Goal: Task Accomplishment & Management: Complete application form

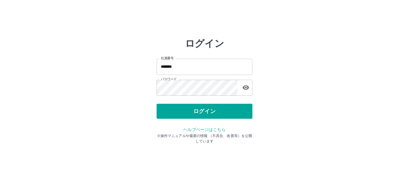
click at [201, 111] on button "ログイン" at bounding box center [205, 111] width 96 height 15
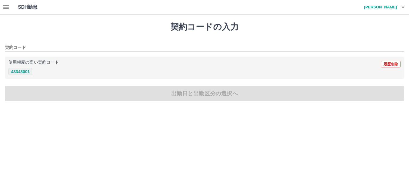
click at [24, 74] on button "43343001" at bounding box center [20, 71] width 24 height 7
type input "********"
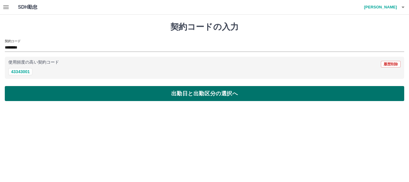
click at [159, 97] on button "出勤日と出勤区分の選択へ" at bounding box center [205, 93] width 400 height 15
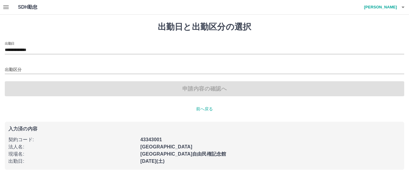
click at [5, 9] on icon "button" at bounding box center [5, 7] width 5 height 4
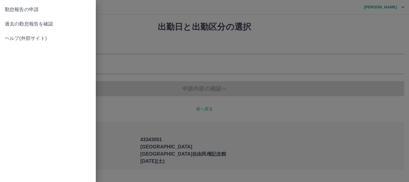
click at [16, 22] on span "過去の勤怠報告を確認" at bounding box center [48, 23] width 86 height 7
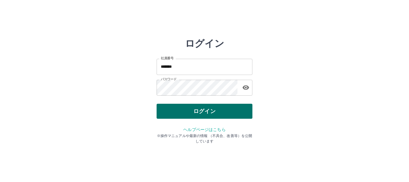
click at [201, 110] on button "ログイン" at bounding box center [205, 111] width 96 height 15
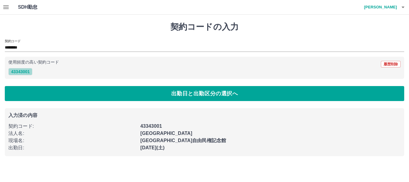
click at [24, 73] on button "43343001" at bounding box center [20, 71] width 24 height 7
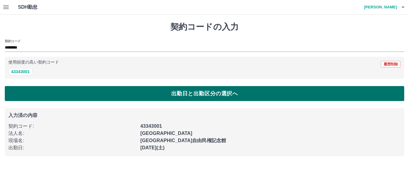
click at [180, 91] on button "出勤日と出勤区分の選択へ" at bounding box center [205, 93] width 400 height 15
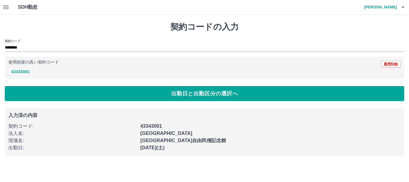
click at [9, 7] on icon "button" at bounding box center [5, 7] width 7 height 7
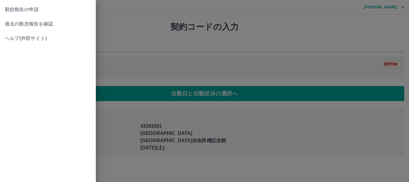
click at [29, 22] on span "過去の勤怠報告を確認" at bounding box center [48, 23] width 86 height 7
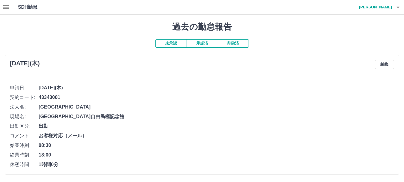
click at [7, 4] on icon "button" at bounding box center [5, 7] width 7 height 7
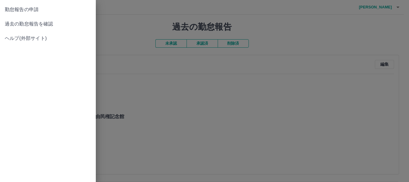
click at [17, 24] on span "過去の勤怠報告を確認" at bounding box center [48, 23] width 86 height 7
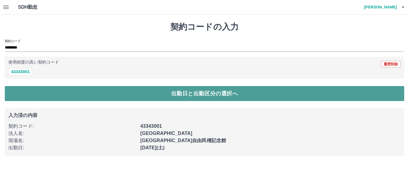
click at [161, 99] on button "出勤日と出勤区分の選択へ" at bounding box center [205, 93] width 400 height 15
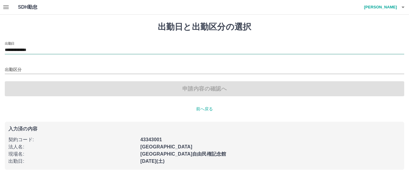
click at [58, 49] on input "**********" at bounding box center [205, 49] width 400 height 7
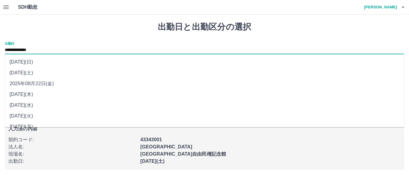
click at [46, 82] on li "2025年08月22日(金)" at bounding box center [205, 83] width 400 height 11
type input "**********"
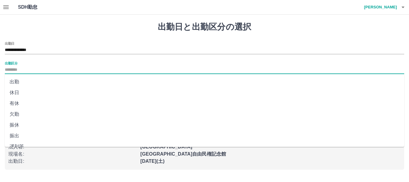
click at [12, 69] on input "出勤区分" at bounding box center [205, 69] width 400 height 7
click at [19, 82] on li "出勤" at bounding box center [205, 81] width 400 height 11
type input "**"
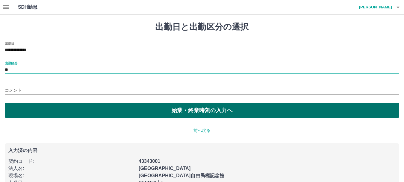
click at [170, 108] on button "始業・終業時刻の入力へ" at bounding box center [202, 110] width 395 height 15
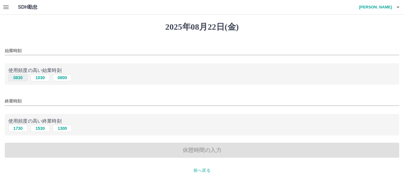
click at [20, 79] on button "0830" at bounding box center [17, 77] width 19 height 7
type input "****"
click at [22, 129] on button "1730" at bounding box center [17, 128] width 19 height 7
type input "****"
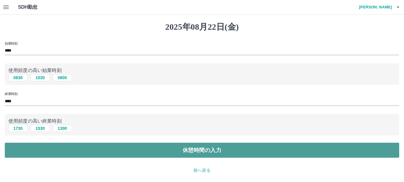
click at [196, 150] on button "休憩時間の入力" at bounding box center [202, 150] width 395 height 15
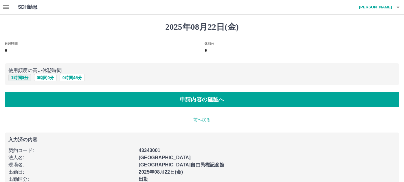
click at [25, 78] on button "1 時間 0 分" at bounding box center [19, 77] width 23 height 7
type input "*"
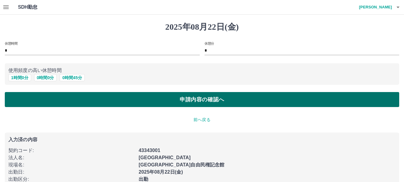
click at [176, 99] on button "申請内容の確認へ" at bounding box center [202, 99] width 395 height 15
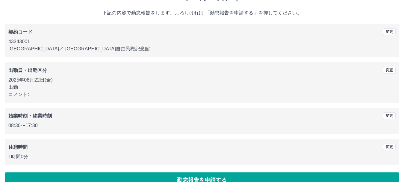
scroll to position [43, 0]
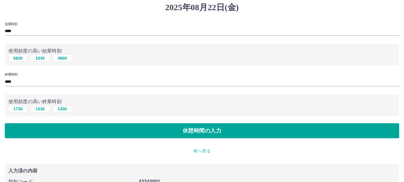
scroll to position [30, 0]
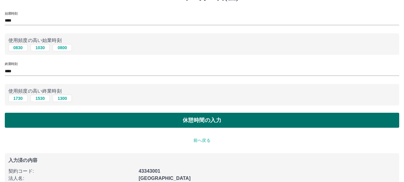
click at [202, 119] on button "休憩時間の入力" at bounding box center [202, 120] width 395 height 15
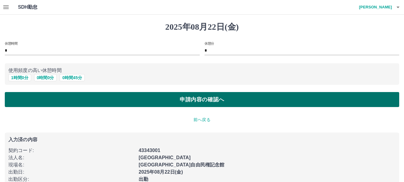
click at [161, 101] on button "申請内容の確認へ" at bounding box center [202, 99] width 395 height 15
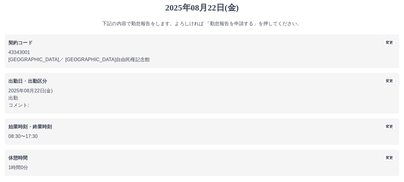
scroll to position [30, 0]
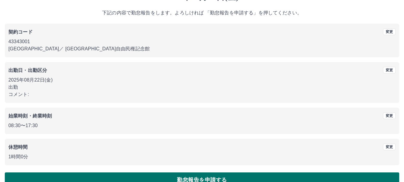
click at [205, 179] on button "勤怠報告を申請する" at bounding box center [202, 179] width 395 height 15
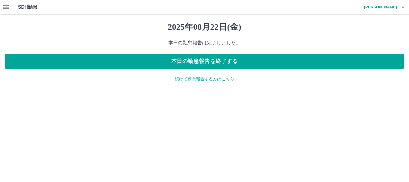
click at [201, 80] on p "続けて勤怠報告する方はこちら" at bounding box center [205, 79] width 400 height 6
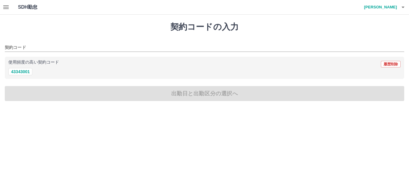
drag, startPoint x: 22, startPoint y: 70, endPoint x: 87, endPoint y: 84, distance: 67.3
click at [22, 70] on button "43343001" at bounding box center [20, 71] width 24 height 7
type input "********"
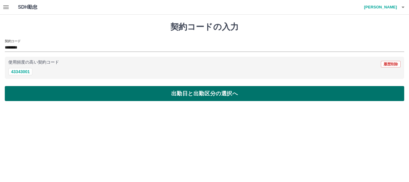
click at [107, 92] on button "出勤日と出勤区分の選択へ" at bounding box center [205, 93] width 400 height 15
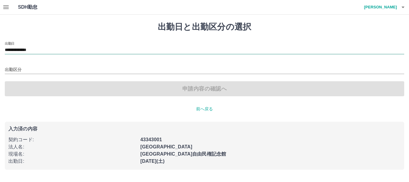
click at [58, 49] on input "**********" at bounding box center [205, 49] width 400 height 7
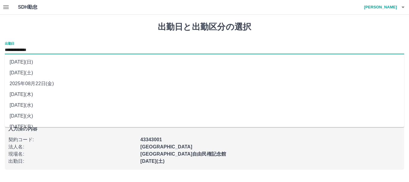
click at [48, 62] on li "[DATE](日)" at bounding box center [205, 62] width 400 height 11
type input "**********"
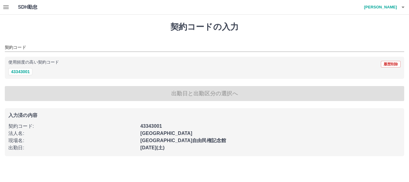
type input "********"
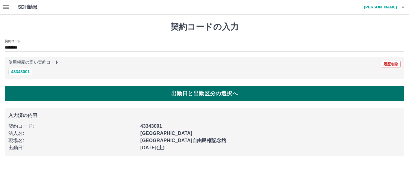
click at [173, 97] on button "出勤日と出勤区分の選択へ" at bounding box center [205, 93] width 400 height 15
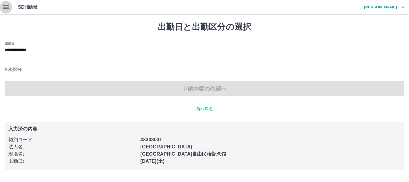
click at [6, 6] on icon "button" at bounding box center [5, 7] width 5 height 4
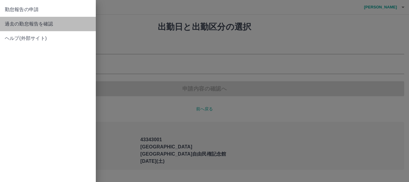
click at [26, 25] on span "過去の勤怠報告を確認" at bounding box center [48, 23] width 86 height 7
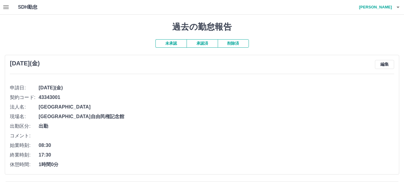
click at [8, 6] on icon "button" at bounding box center [5, 7] width 7 height 7
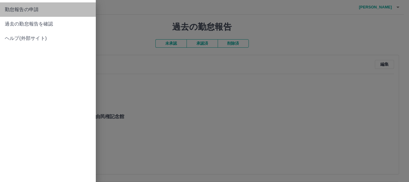
click at [35, 10] on span "勤怠報告の申請" at bounding box center [48, 9] width 86 height 7
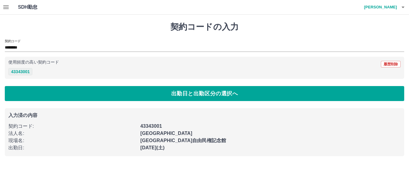
click at [23, 70] on button "43343001" at bounding box center [20, 71] width 24 height 7
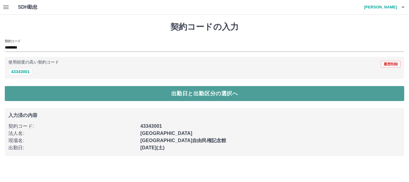
click at [111, 93] on button "出勤日と出勤区分の選択へ" at bounding box center [205, 93] width 400 height 15
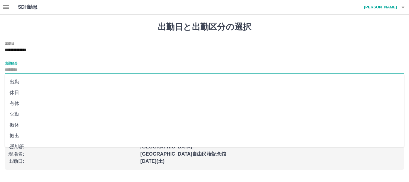
click at [42, 67] on input "出勤区分" at bounding box center [205, 69] width 400 height 7
click at [22, 82] on li "出勤" at bounding box center [205, 81] width 400 height 11
type input "**"
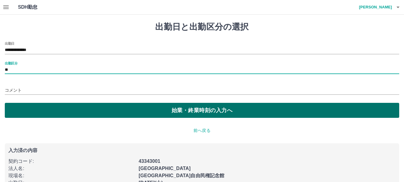
click at [167, 109] on button "始業・終業時刻の入力へ" at bounding box center [202, 110] width 395 height 15
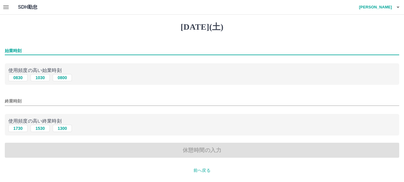
click at [32, 47] on input "始業時刻" at bounding box center [202, 50] width 395 height 9
type input "****"
click at [47, 99] on input "終業時刻" at bounding box center [202, 101] width 395 height 9
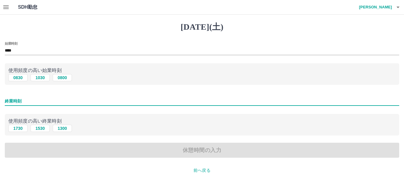
type input "****"
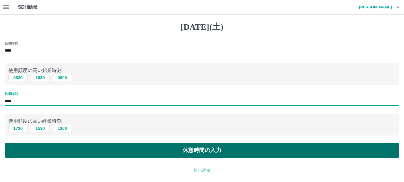
click at [182, 153] on button "休憩時間の入力" at bounding box center [202, 150] width 395 height 15
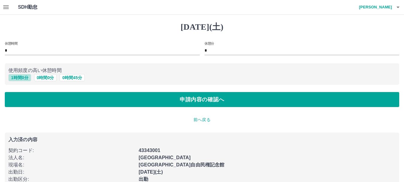
drag, startPoint x: 26, startPoint y: 77, endPoint x: 141, endPoint y: 81, distance: 114.8
click at [32, 78] on div "1 時間 0 分 0 時間 0 分 0 時間 45 分" at bounding box center [201, 77] width 387 height 7
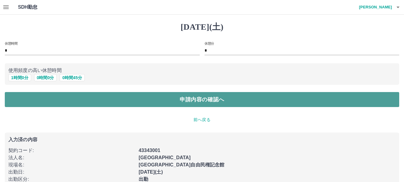
click at [178, 98] on button "申請内容の確認へ" at bounding box center [202, 99] width 395 height 15
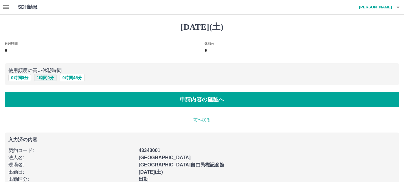
click at [45, 79] on button "1 時間 0 分" at bounding box center [45, 77] width 23 height 7
type input "*"
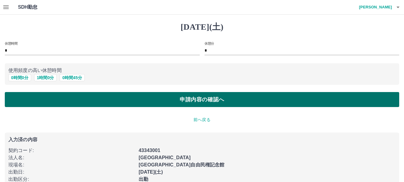
click at [180, 100] on button "申請内容の確認へ" at bounding box center [202, 99] width 395 height 15
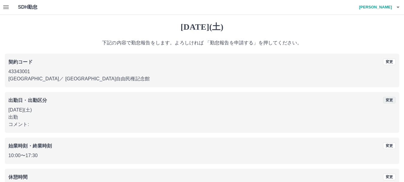
click at [393, 101] on button "変更" at bounding box center [389, 100] width 13 height 7
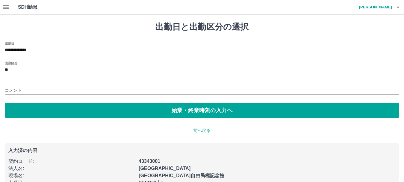
click at [53, 90] on input "コメント" at bounding box center [202, 90] width 395 height 9
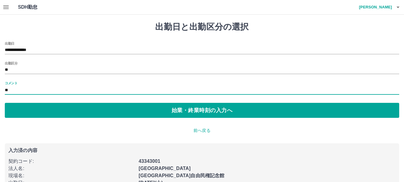
click at [27, 90] on input "**" at bounding box center [202, 90] width 395 height 9
type input "****"
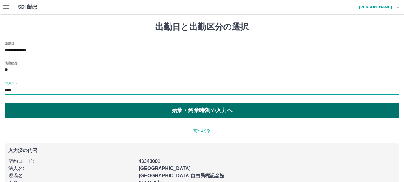
drag, startPoint x: 176, startPoint y: 108, endPoint x: 171, endPoint y: 105, distance: 5.2
click at [176, 108] on button "始業・終業時刻の入力へ" at bounding box center [202, 110] width 395 height 15
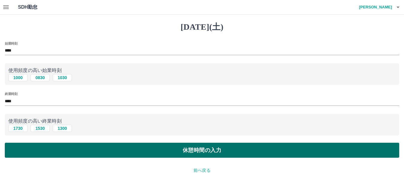
click at [203, 150] on button "休憩時間の入力" at bounding box center [202, 150] width 395 height 15
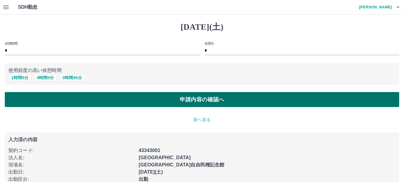
click at [183, 99] on button "申請内容の確認へ" at bounding box center [202, 99] width 395 height 15
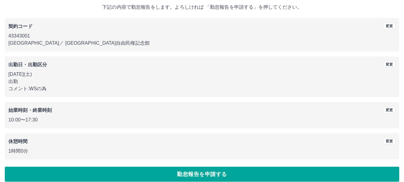
scroll to position [43, 0]
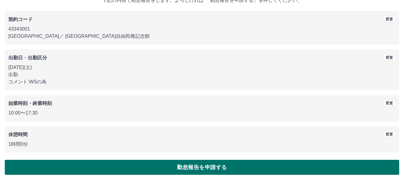
click at [179, 167] on button "勤怠報告を申請する" at bounding box center [202, 167] width 395 height 15
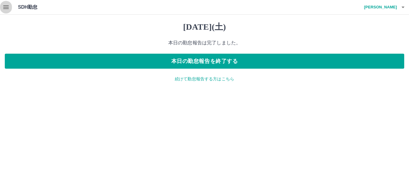
click at [7, 6] on icon "button" at bounding box center [5, 7] width 7 height 7
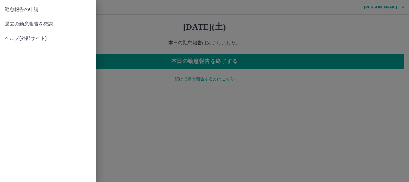
click at [14, 25] on span "過去の勤怠報告を確認" at bounding box center [48, 23] width 86 height 7
